Goal: Communication & Community: Answer question/provide support

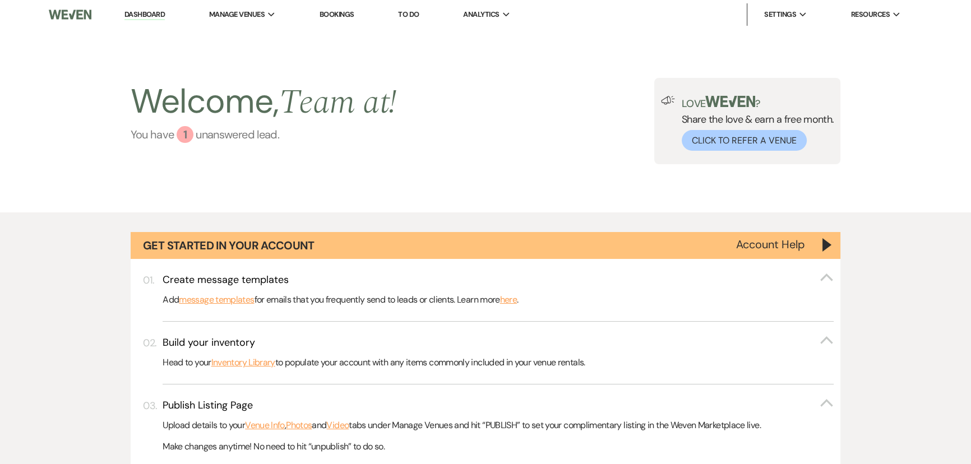
click at [179, 131] on div "1" at bounding box center [185, 134] width 17 height 17
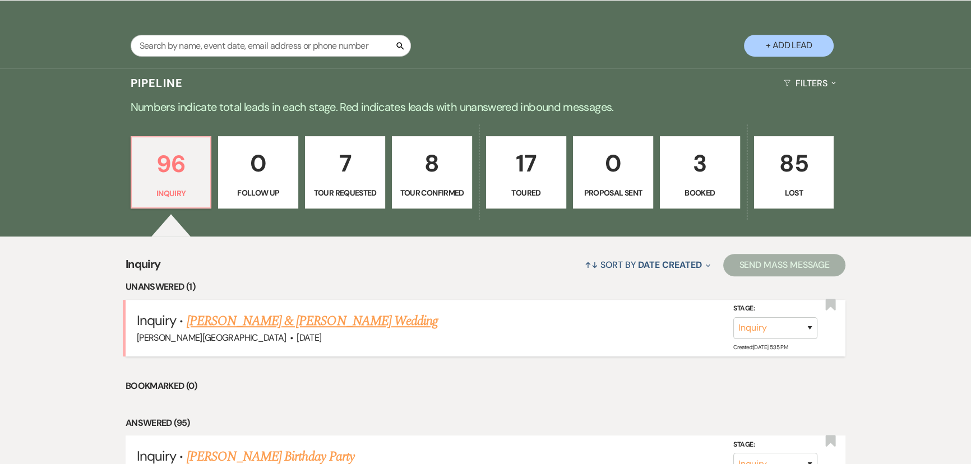
scroll to position [800, 0]
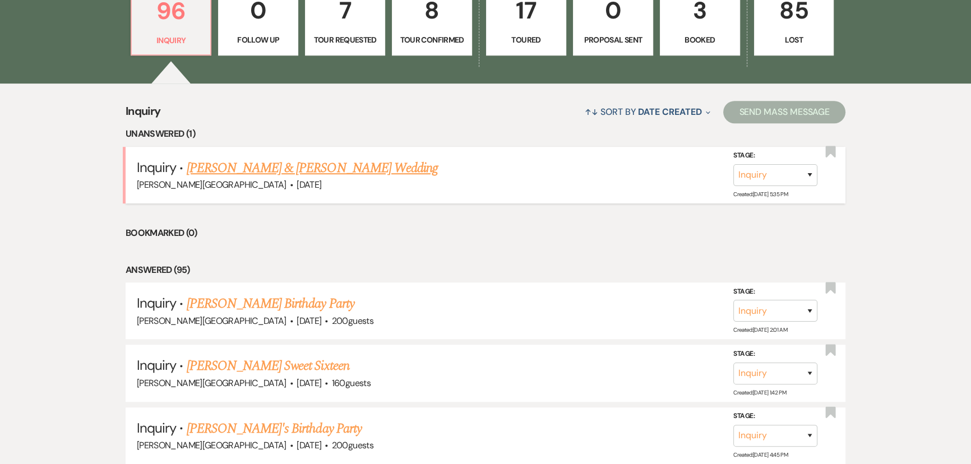
click at [243, 164] on link "[PERSON_NAME] & [PERSON_NAME] Wedding" at bounding box center [312, 168] width 251 height 20
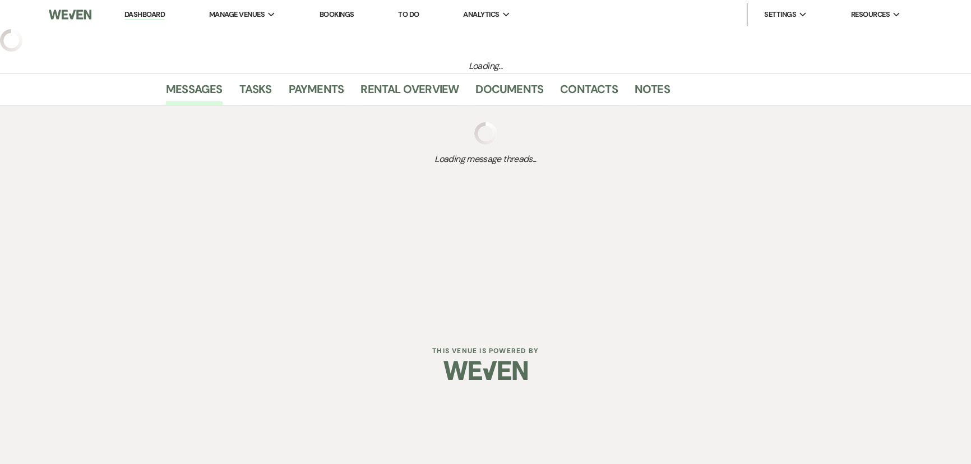
select select "5"
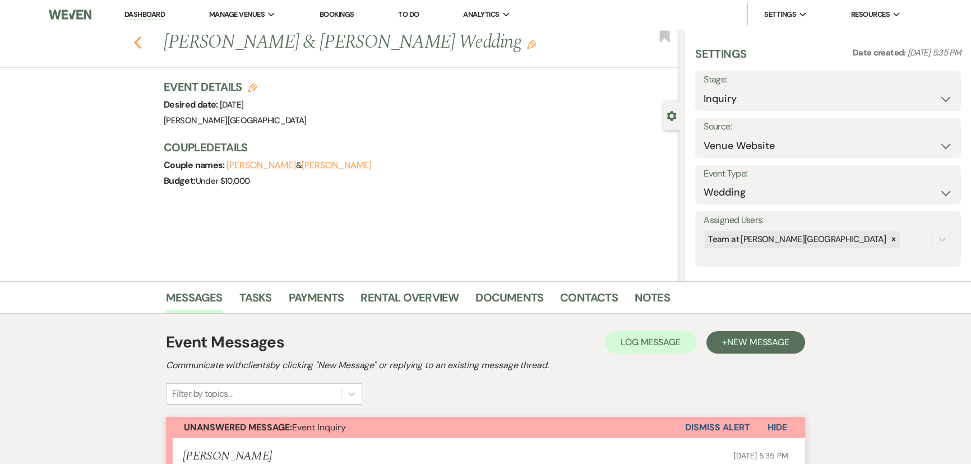
click at [142, 43] on icon "Previous" at bounding box center [137, 42] width 8 height 13
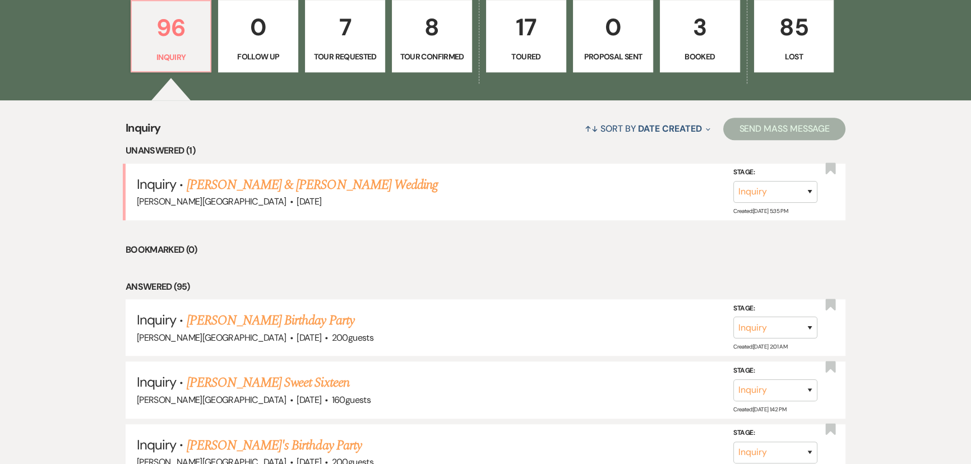
scroll to position [902, 0]
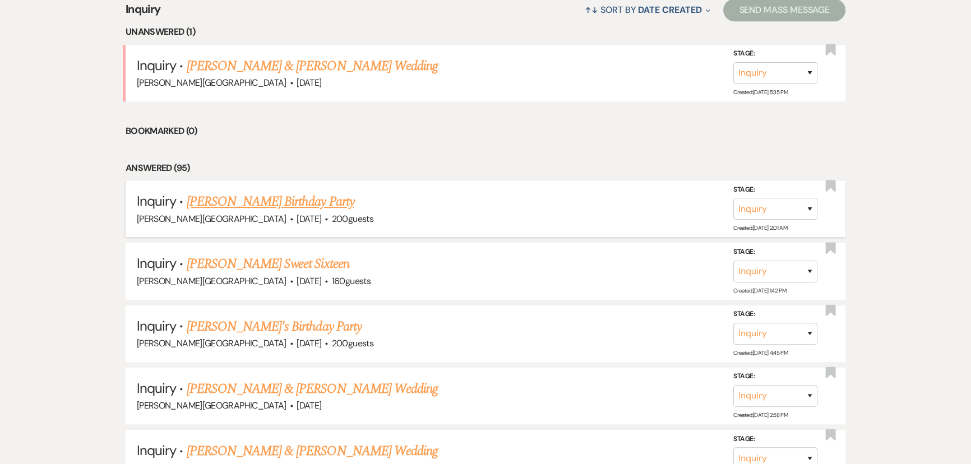
click at [240, 212] on div "[PERSON_NAME][GEOGRAPHIC_DATA] · [DATE] · 200 guests" at bounding box center [485, 219] width 697 height 15
click at [240, 199] on link "[PERSON_NAME] Birthday Party" at bounding box center [271, 202] width 168 height 20
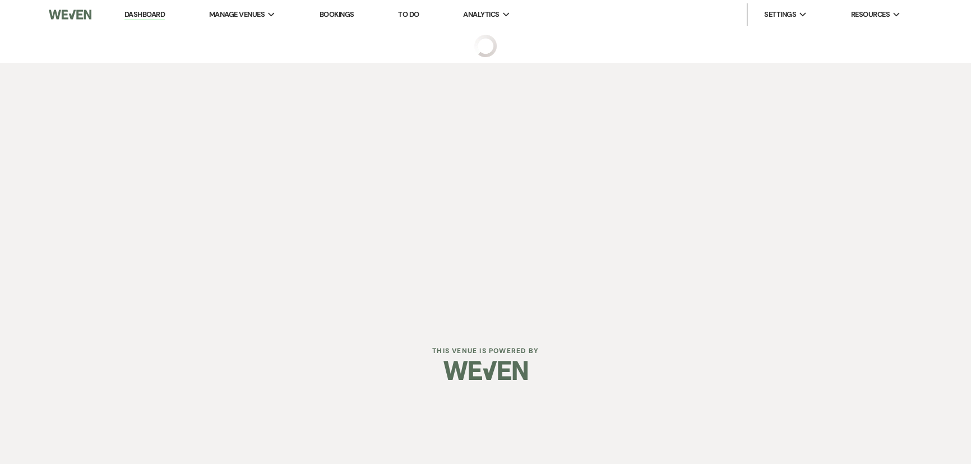
select select "5"
select select "4"
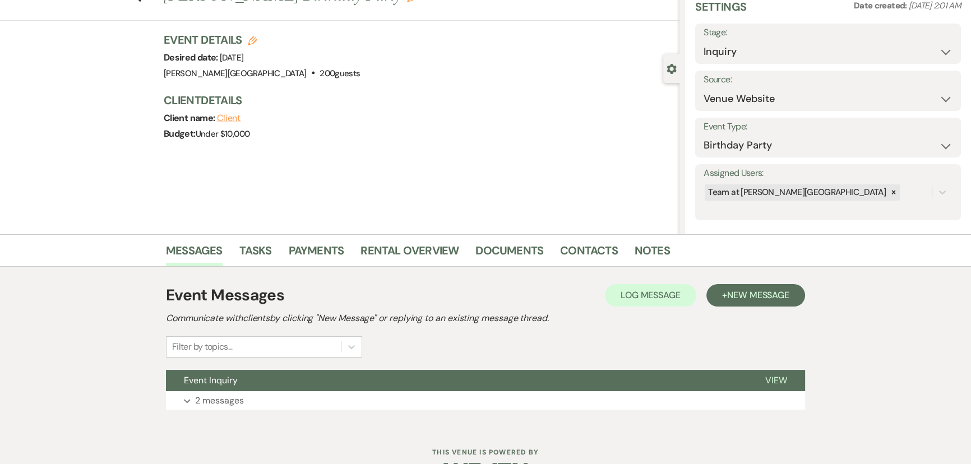
scroll to position [81, 0]
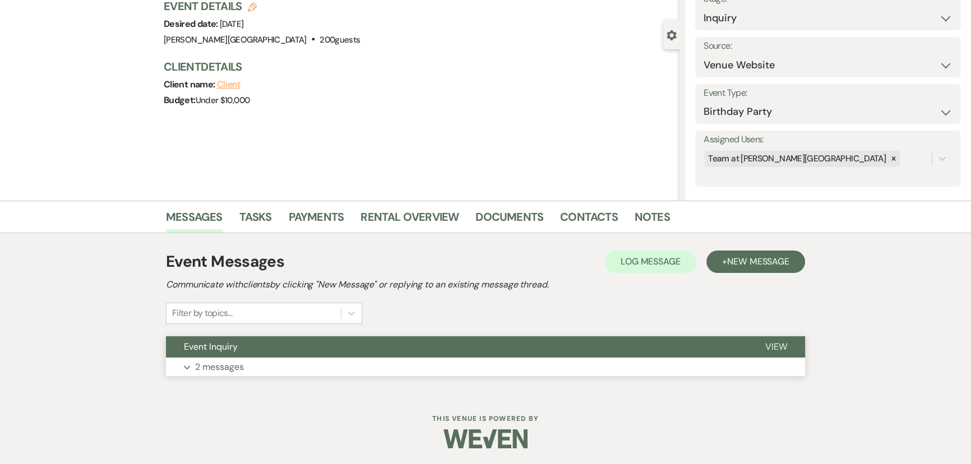
click at [207, 363] on p "2 messages" at bounding box center [219, 367] width 49 height 15
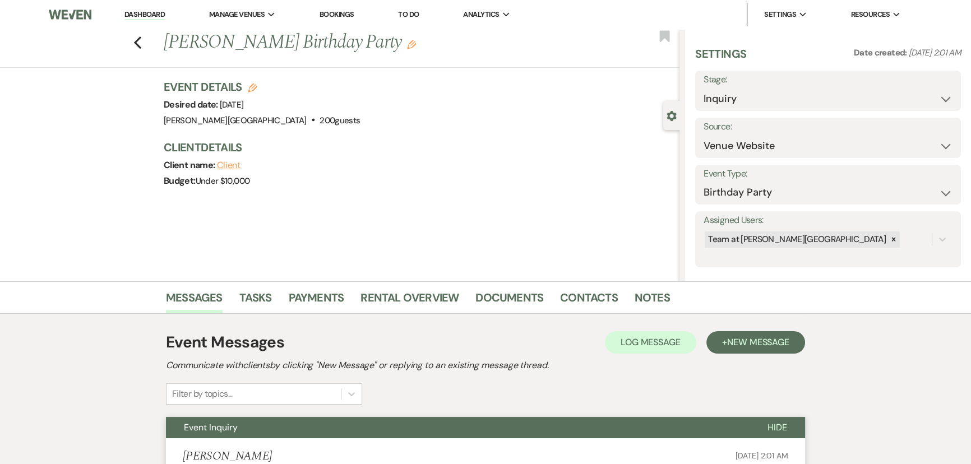
scroll to position [0, 0]
click at [142, 45] on icon "Previous" at bounding box center [137, 42] width 8 height 13
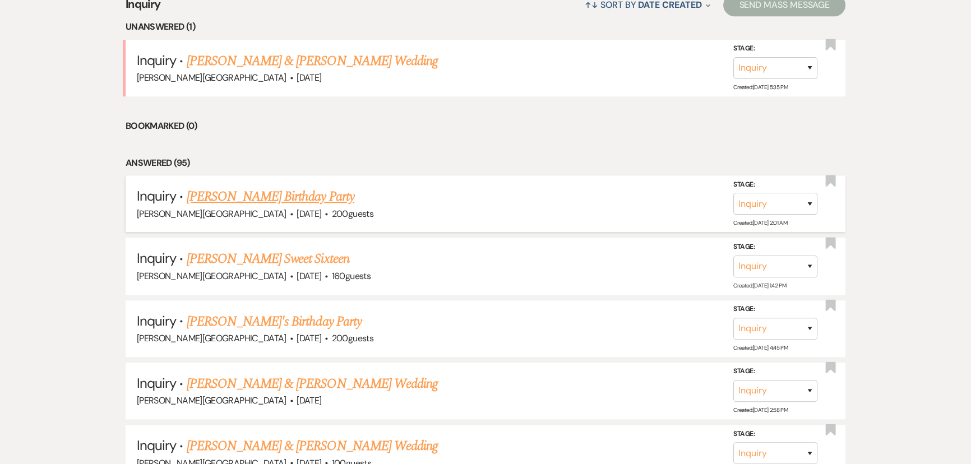
scroll to position [800, 0]
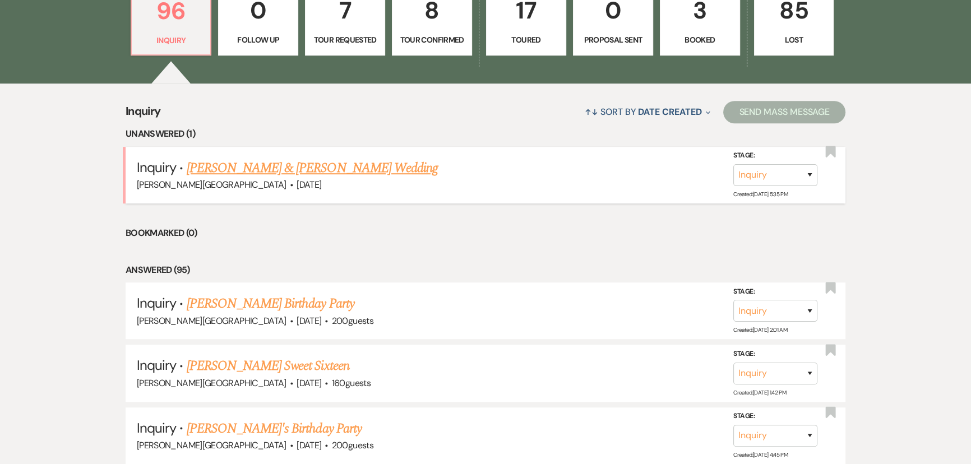
click at [254, 165] on link "[PERSON_NAME] & [PERSON_NAME] Wedding" at bounding box center [312, 168] width 251 height 20
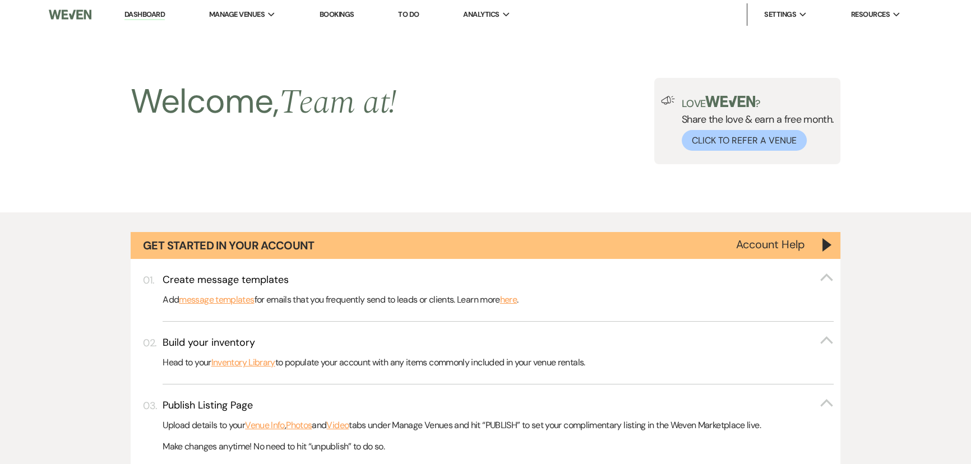
select select "5"
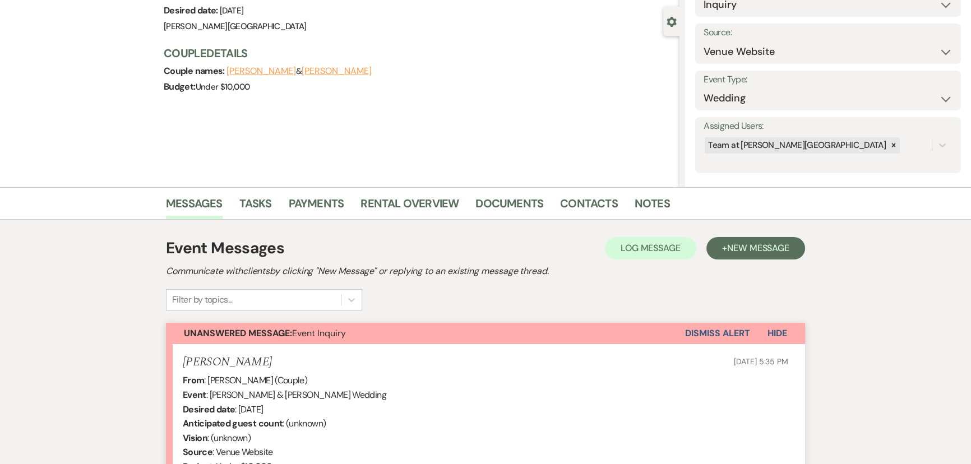
scroll to position [305, 0]
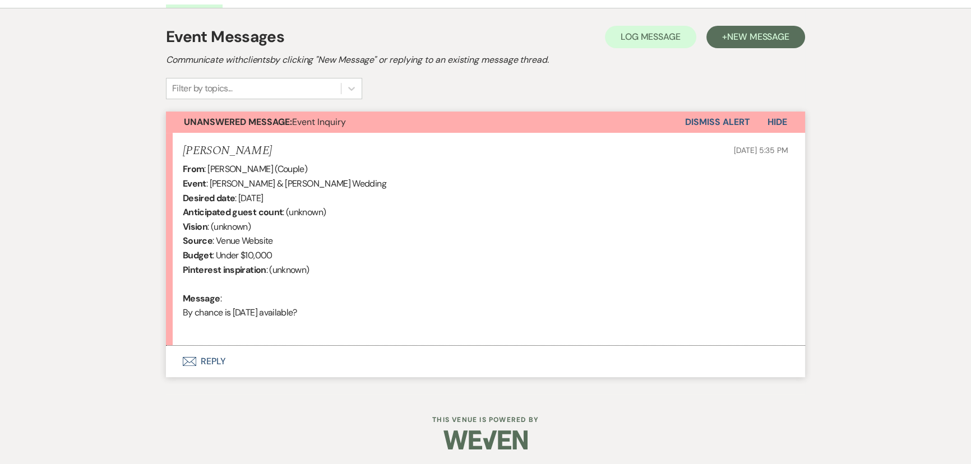
click at [202, 355] on button "Envelope Reply" at bounding box center [485, 361] width 639 height 31
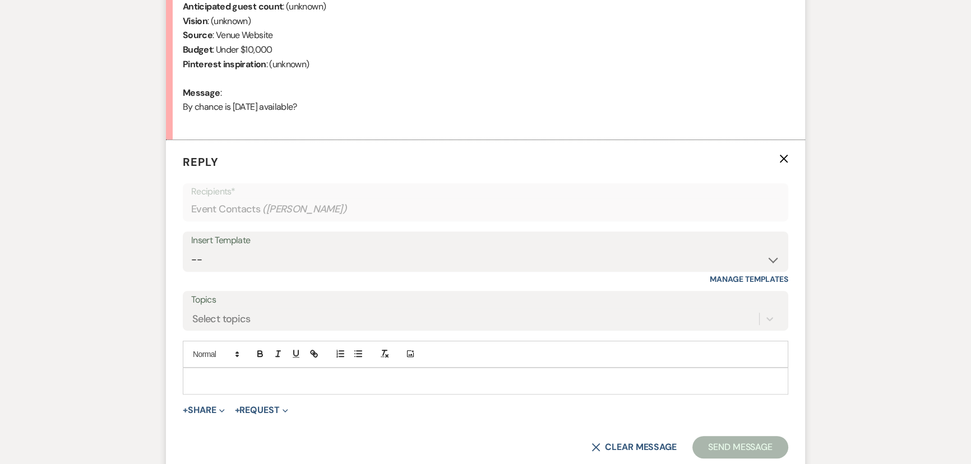
scroll to position [521, 0]
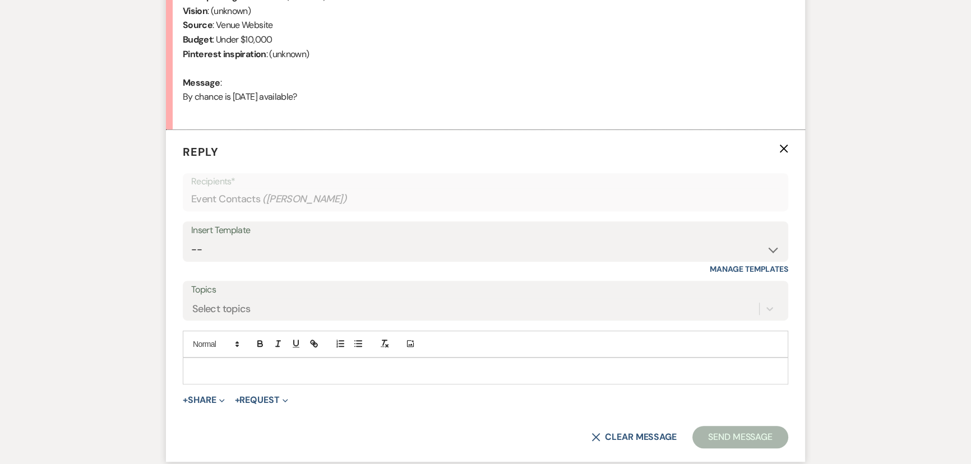
click at [228, 361] on div at bounding box center [485, 371] width 604 height 26
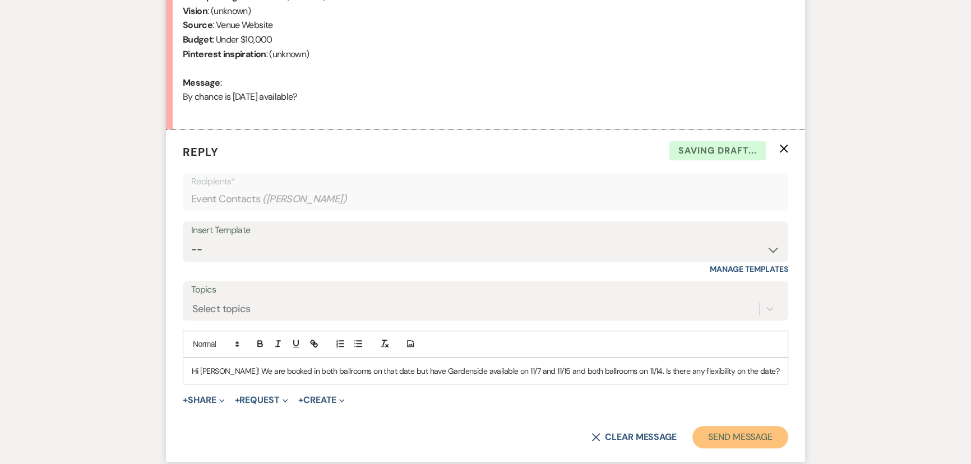
click at [735, 429] on button "Send Message" at bounding box center [740, 437] width 96 height 22
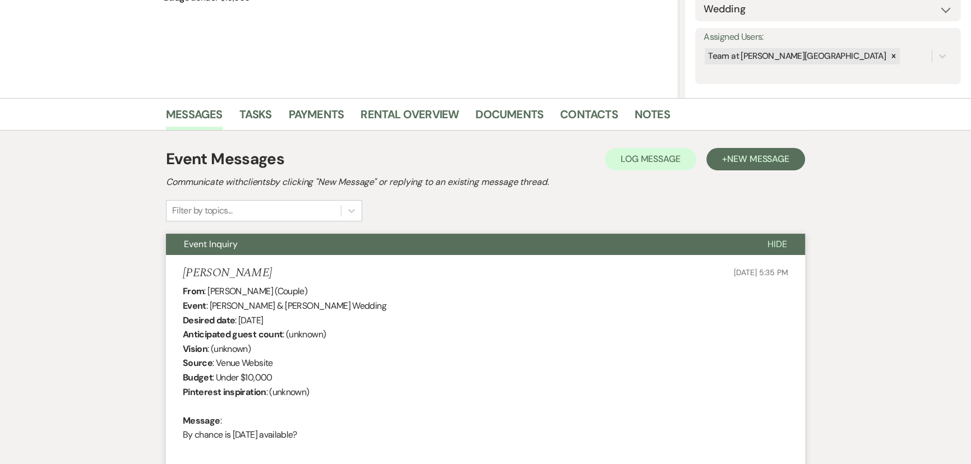
scroll to position [0, 0]
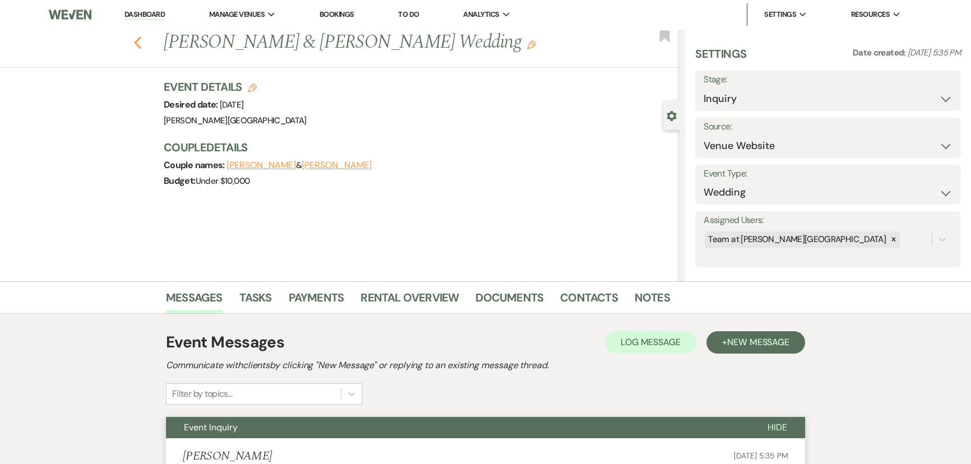
click at [141, 47] on use "button" at bounding box center [137, 42] width 7 height 12
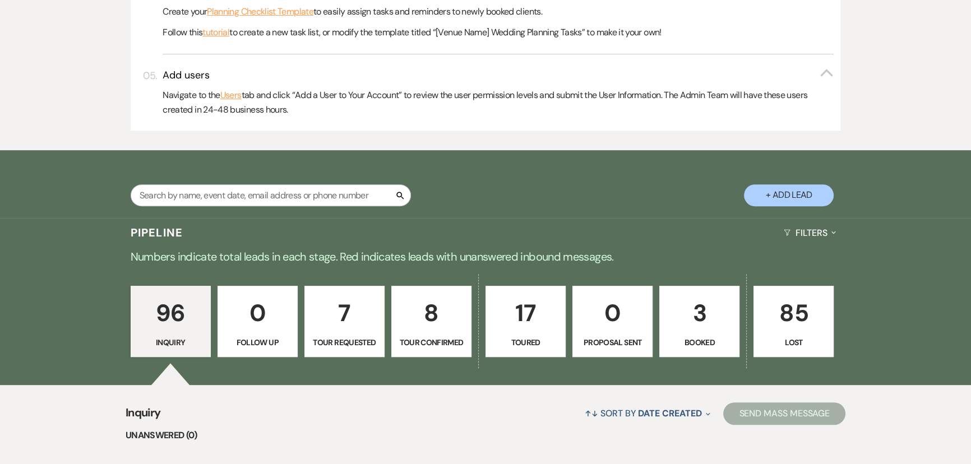
scroll to position [494, 0]
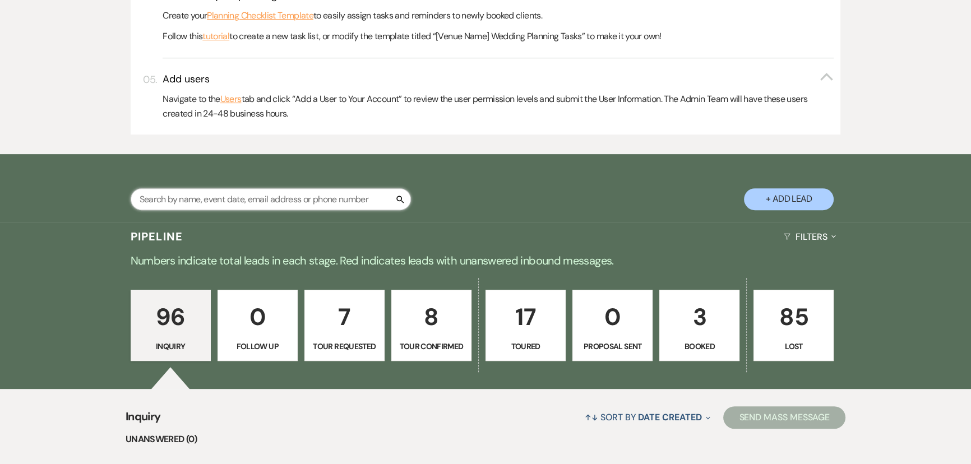
click at [178, 202] on input "text" at bounding box center [271, 199] width 280 height 22
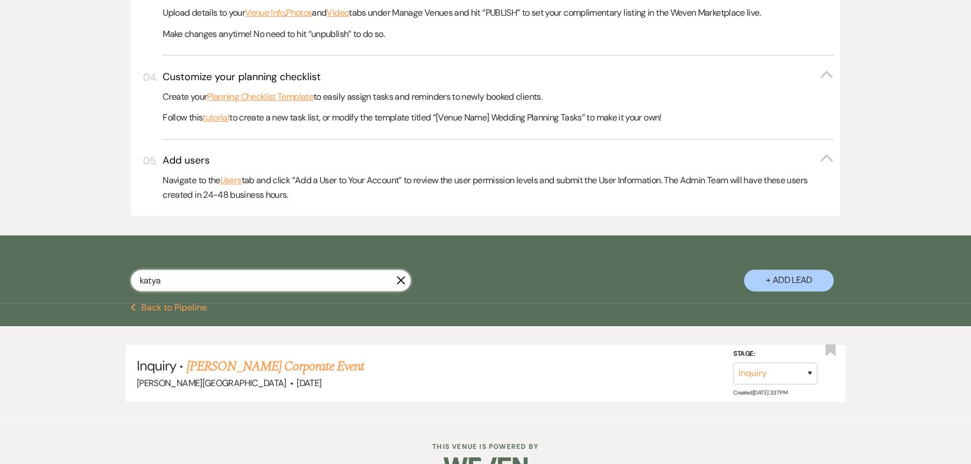
scroll to position [441, 0]
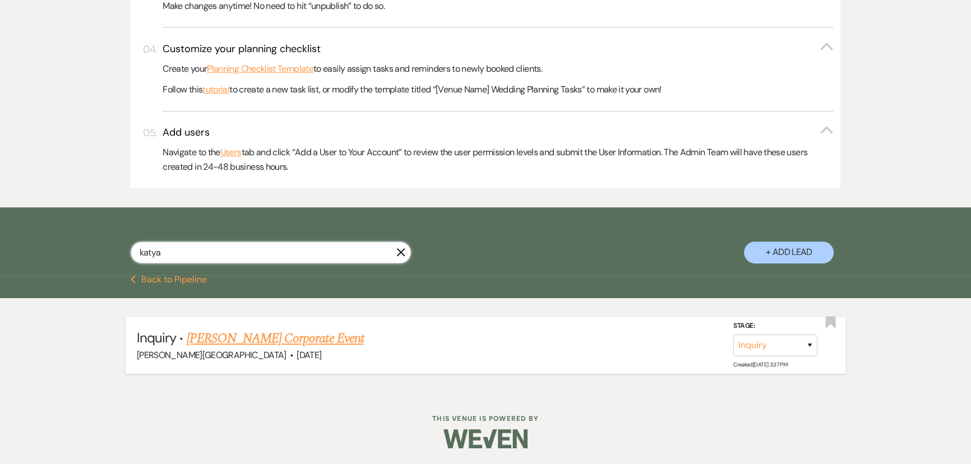
type input "katya"
click at [236, 339] on link "[PERSON_NAME] Corporate Event" at bounding box center [275, 338] width 177 height 20
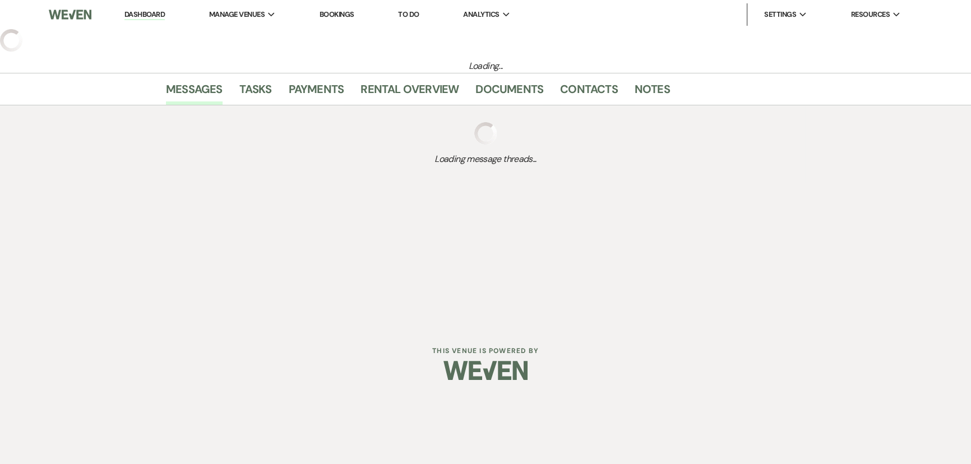
select select "5"
select select "9"
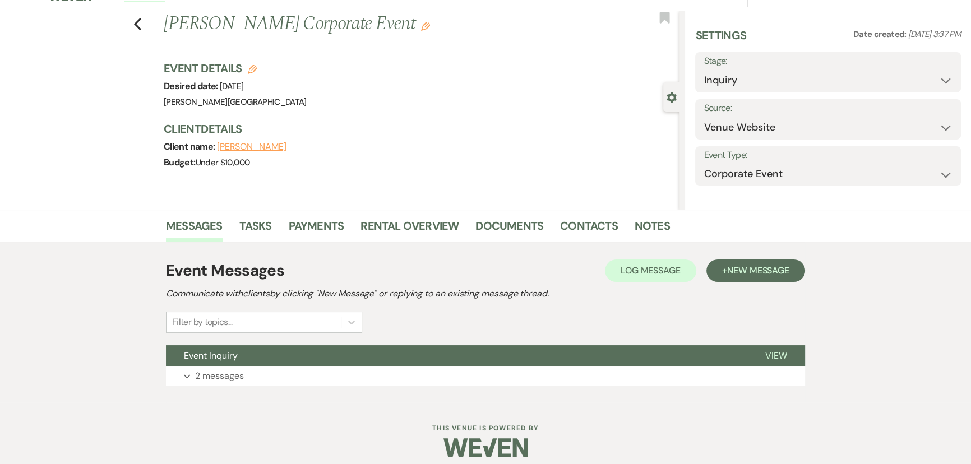
scroll to position [28, 0]
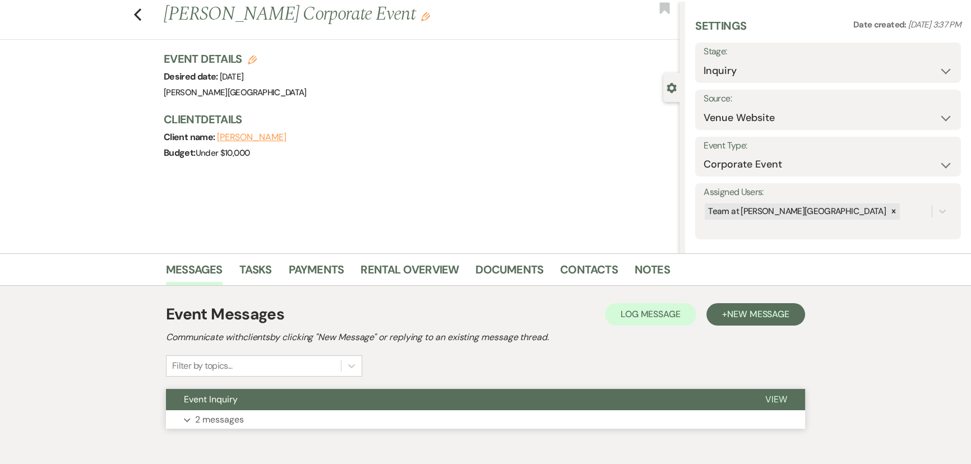
click at [196, 415] on p "2 messages" at bounding box center [219, 420] width 49 height 15
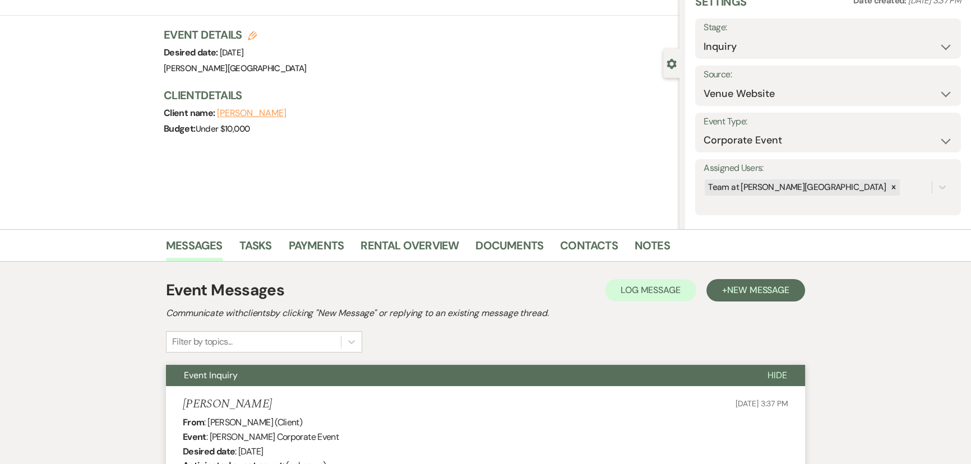
scroll to position [0, 0]
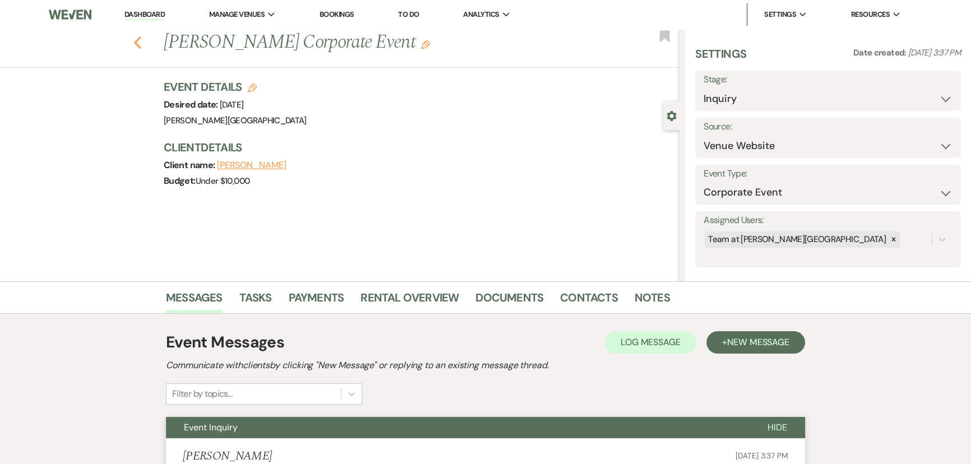
click at [141, 43] on icon "Previous" at bounding box center [137, 42] width 8 height 13
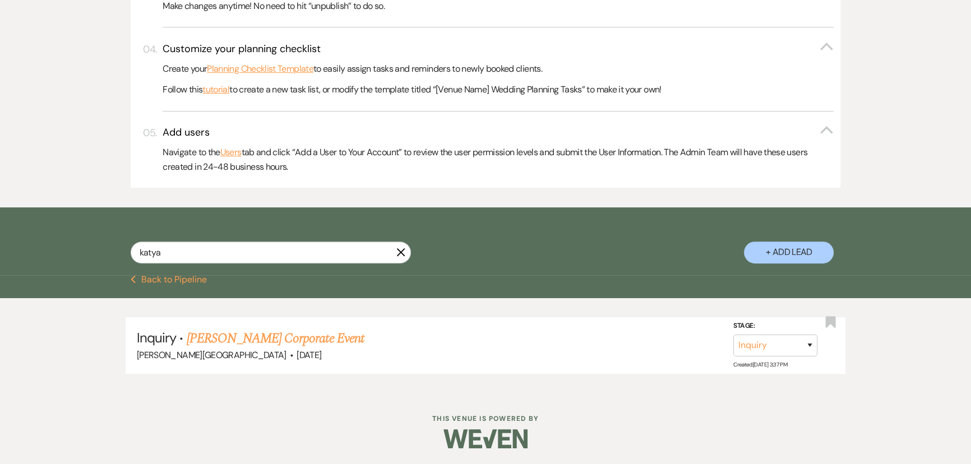
click at [133, 279] on icon "Previous" at bounding box center [134, 279] width 6 height 9
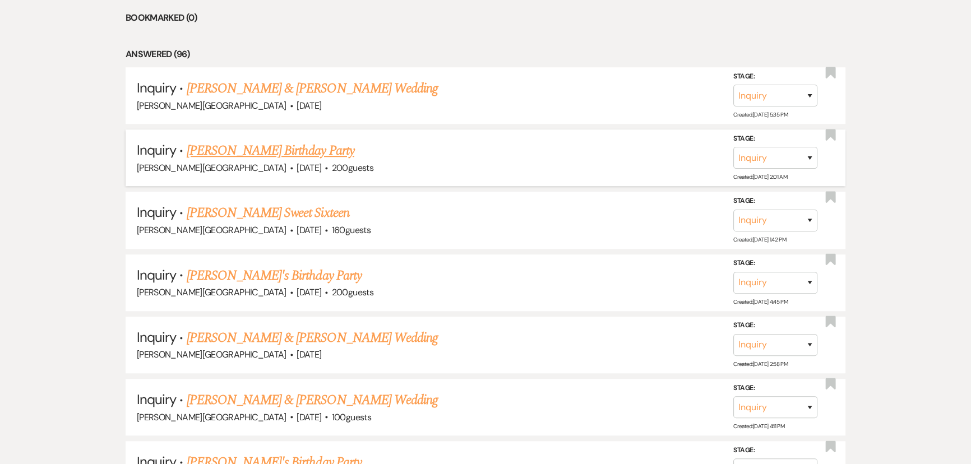
scroll to position [953, 0]
click at [186, 223] on div "[PERSON_NAME][GEOGRAPHIC_DATA] · [DATE] · 160 guests" at bounding box center [485, 230] width 697 height 15
click at [188, 219] on link "[PERSON_NAME] Sweet Sixteen" at bounding box center [268, 212] width 163 height 20
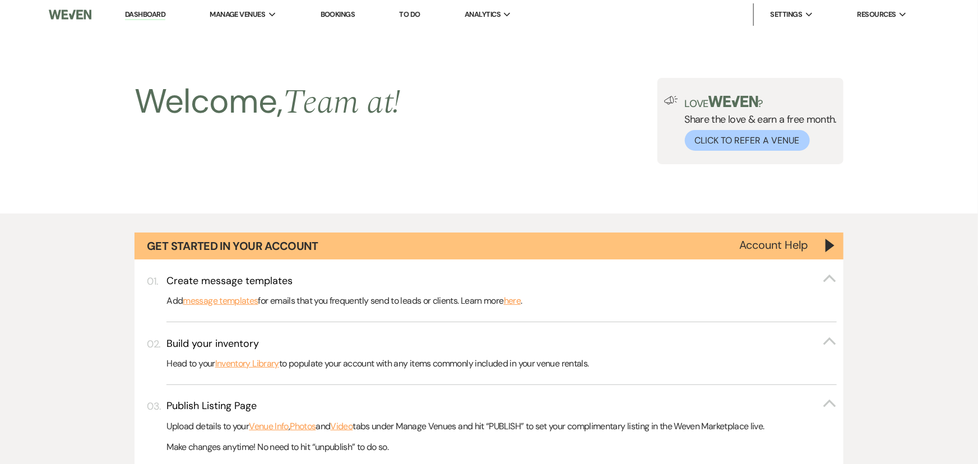
select select "5"
select select "13"
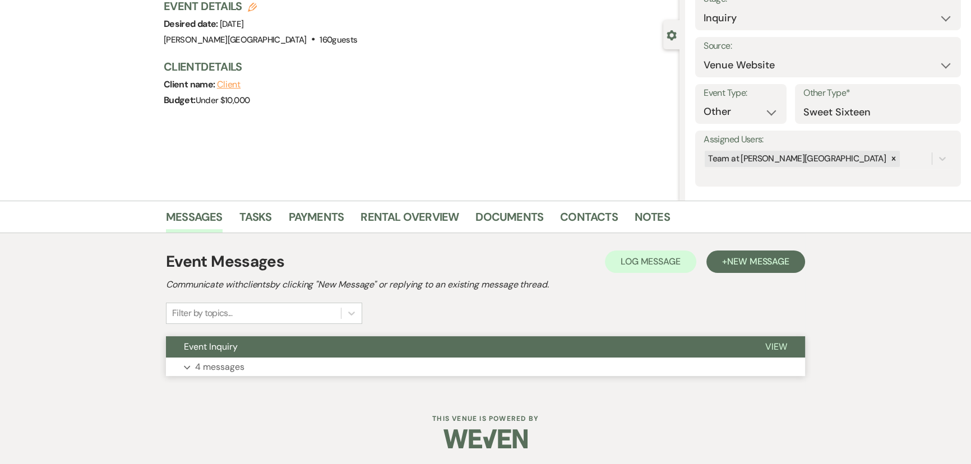
click at [219, 370] on p "4 messages" at bounding box center [219, 367] width 49 height 15
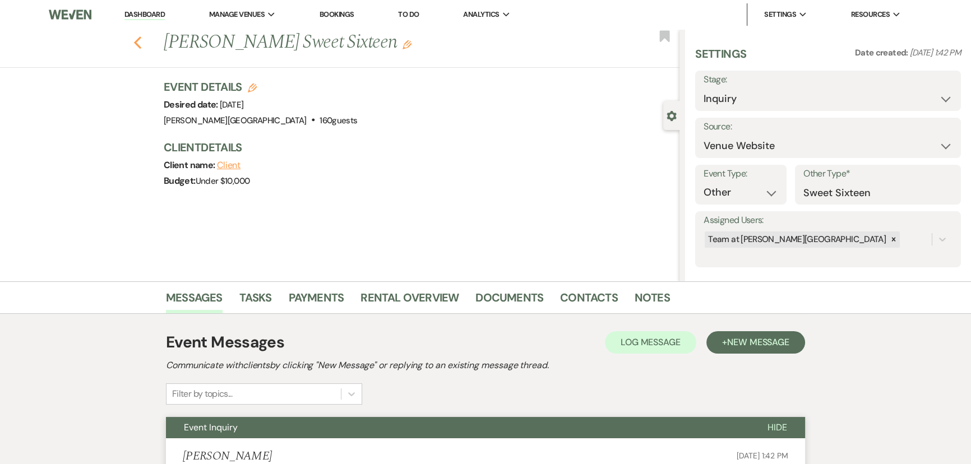
click at [140, 38] on icon "Previous" at bounding box center [137, 42] width 8 height 13
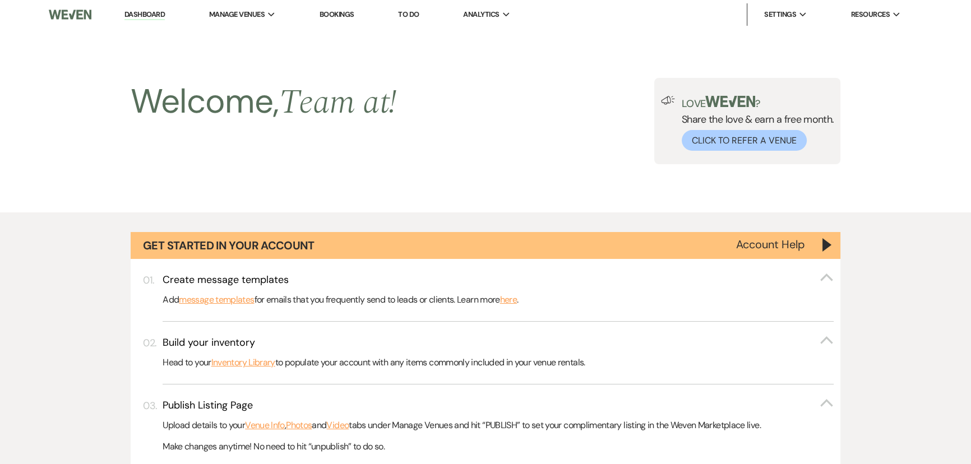
scroll to position [953, 0]
